Goal: Information Seeking & Learning: Find specific fact

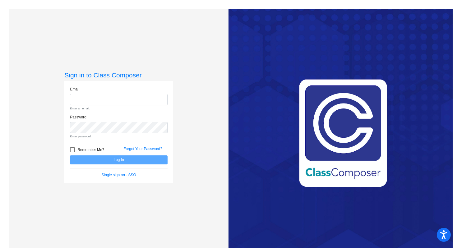
click at [183, 134] on div "Sign in to Class Composer Email Enter an email. Password Enter password. Rememb…" at bounding box center [118, 133] width 219 height 248
click at [107, 99] on input "email" at bounding box center [119, 100] width 98 height 12
type input "[EMAIL_ADDRESS][DOMAIN_NAME]"
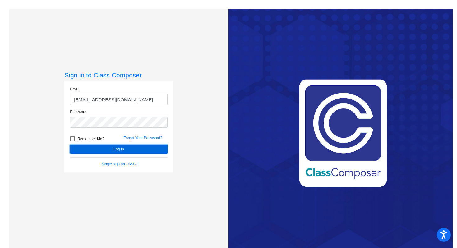
click at [115, 151] on button "Log In" at bounding box center [119, 149] width 98 height 9
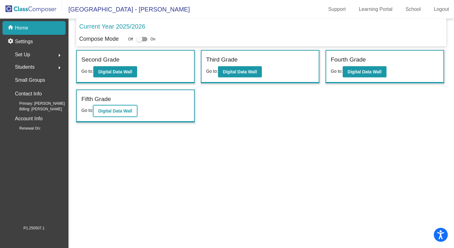
click at [116, 110] on b "Digital Data Wall" at bounding box center [115, 110] width 34 height 5
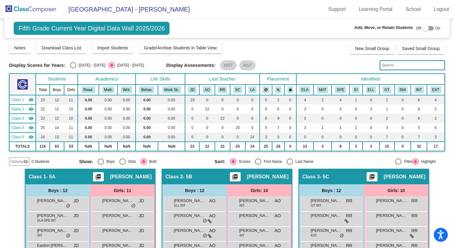
click at [73, 62] on div "Select an option" at bounding box center [73, 65] width 6 height 6
click at [73, 68] on input "[DATE] - [DATE]" at bounding box center [73, 68] width 0 height 0
radio input "true"
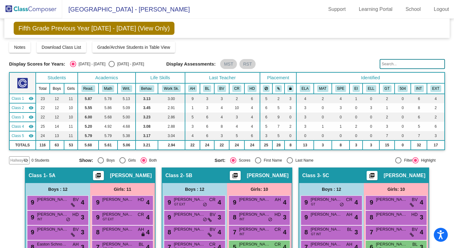
click at [389, 64] on input "text" at bounding box center [412, 64] width 65 height 10
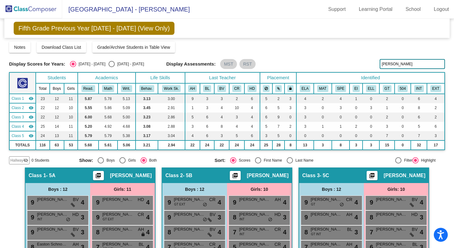
drag, startPoint x: 393, startPoint y: 64, endPoint x: 368, endPoint y: 61, distance: 25.0
click at [368, 62] on div "Display Scores for Years: [DATE] - [DATE] [DATE] - [DATE] Display Assessments: …" at bounding box center [227, 64] width 436 height 10
click at [399, 64] on input "[PERSON_NAME]" at bounding box center [412, 64] width 65 height 10
type input "c"
type input "n"
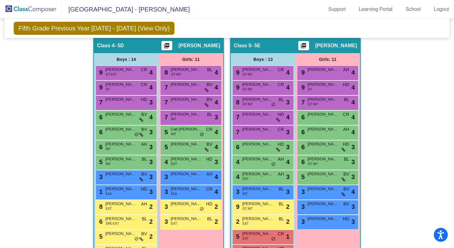
scroll to position [346, 0]
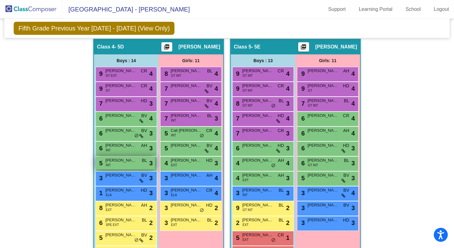
click at [121, 164] on div "5 [PERSON_NAME] [PERSON_NAME] INT BL lock do_not_disturb_alt 3" at bounding box center [125, 163] width 59 height 13
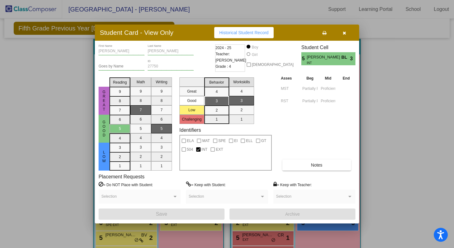
click at [343, 32] on icon "button" at bounding box center [344, 33] width 3 height 4
